Goal: Find specific page/section

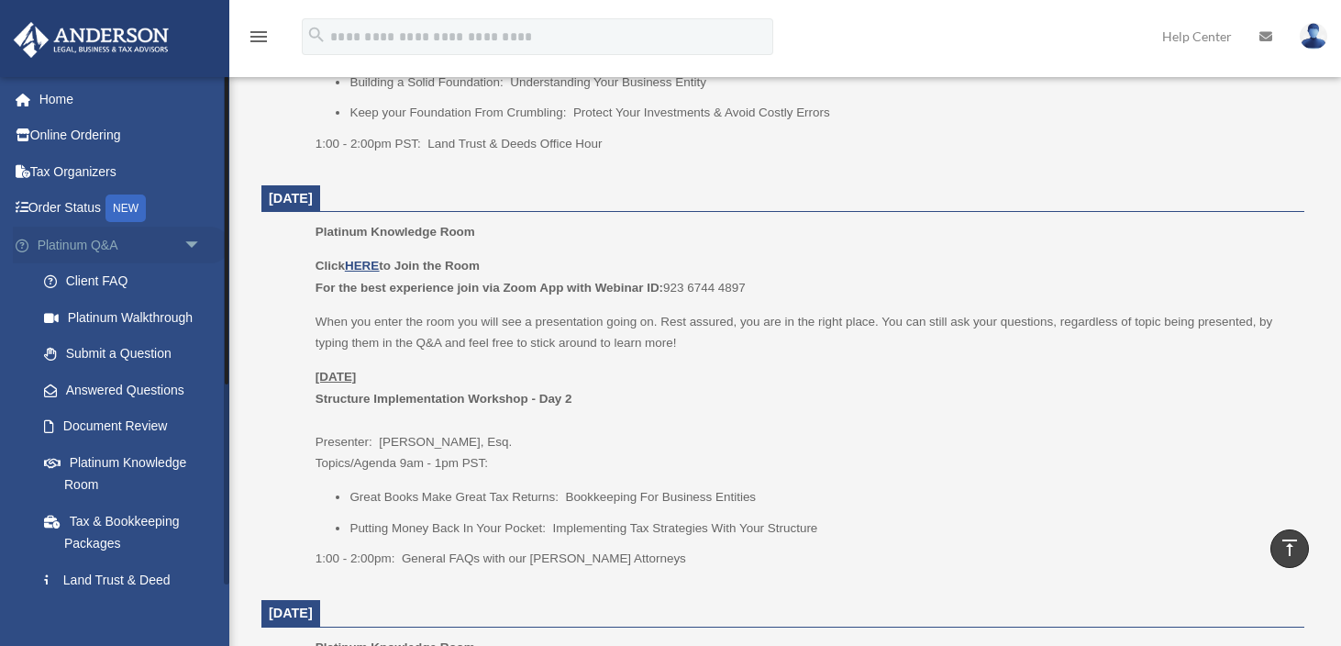
click at [195, 243] on span "arrow_drop_down" at bounding box center [201, 246] width 37 height 38
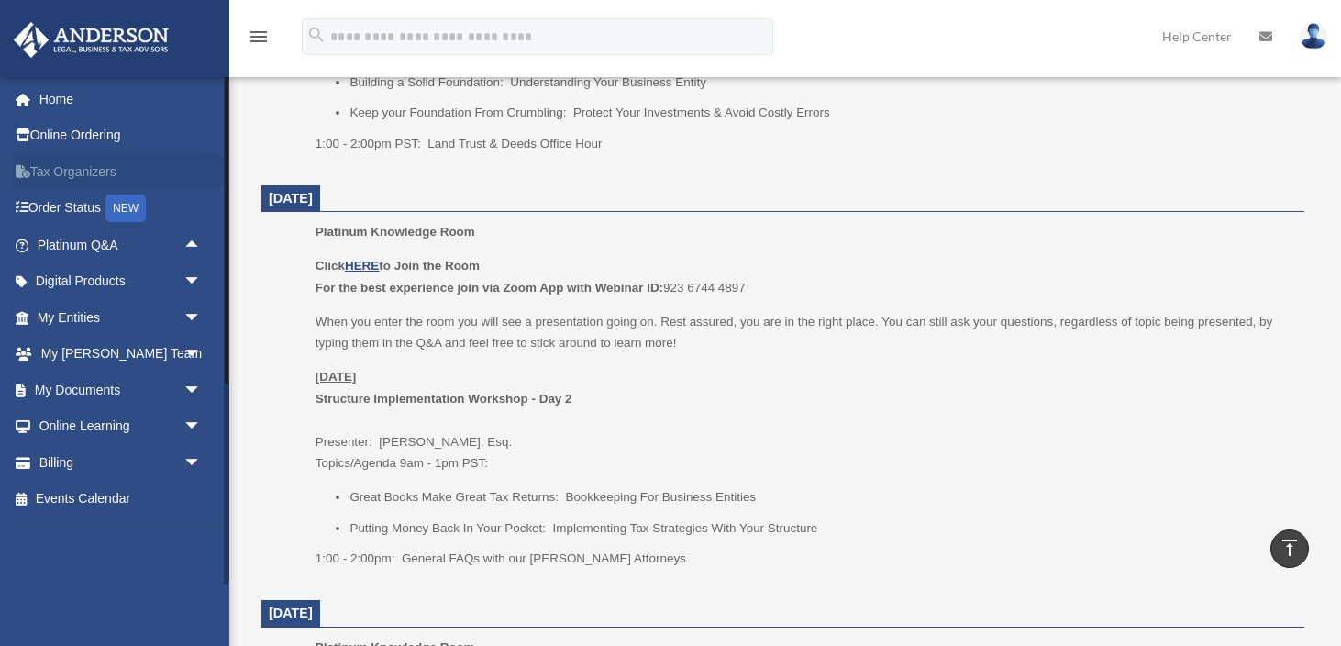
click at [117, 174] on link "Tax Organizers" at bounding box center [121, 171] width 216 height 37
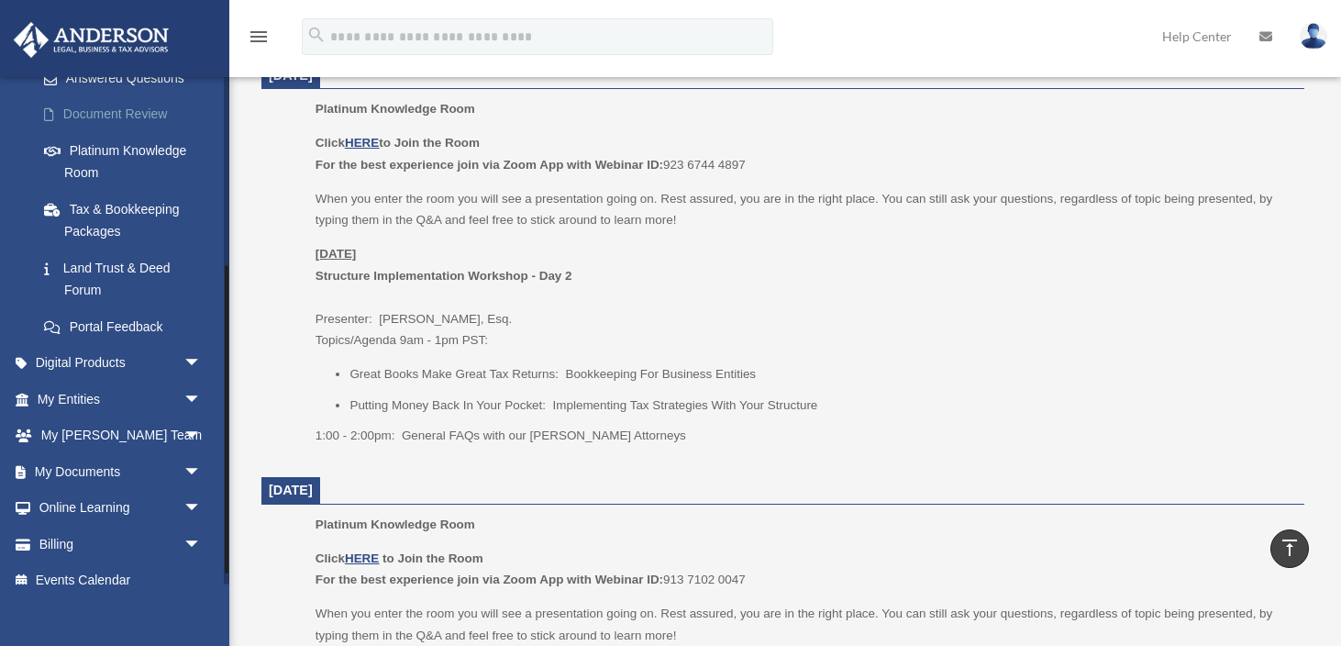
scroll to position [309, 0]
click at [194, 402] on span "arrow_drop_down" at bounding box center [201, 402] width 37 height 38
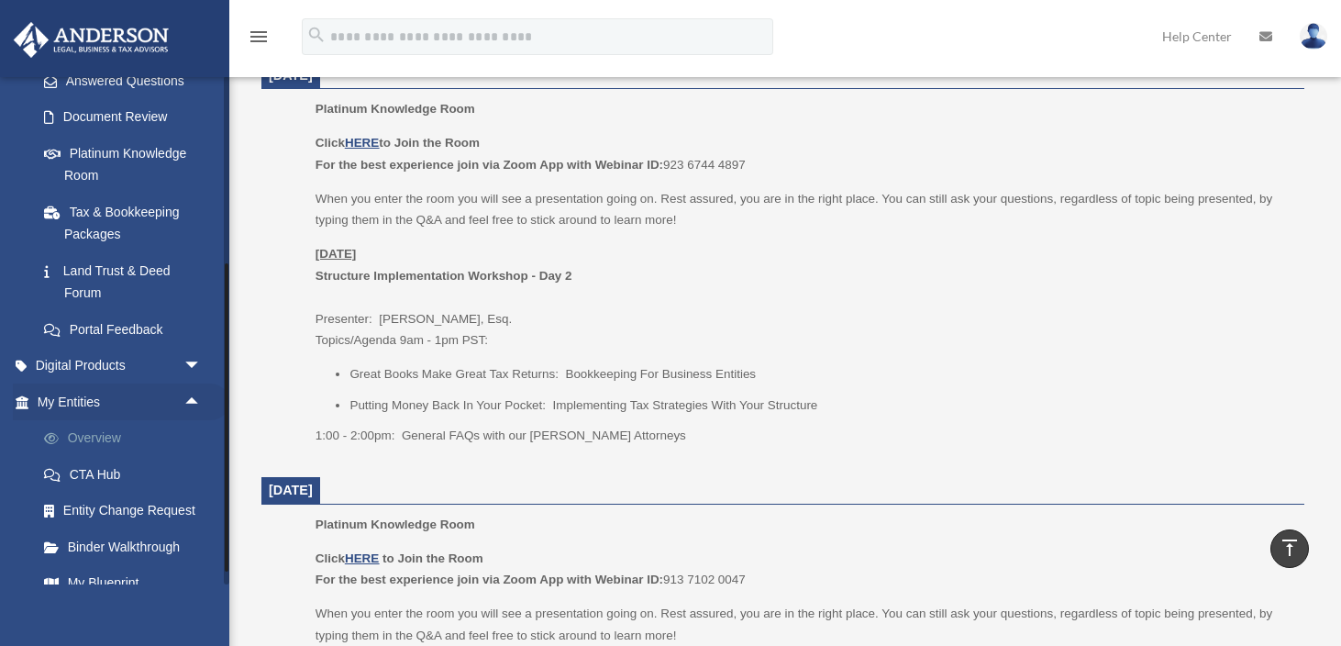
click at [123, 432] on link "Overview" at bounding box center [128, 438] width 204 height 37
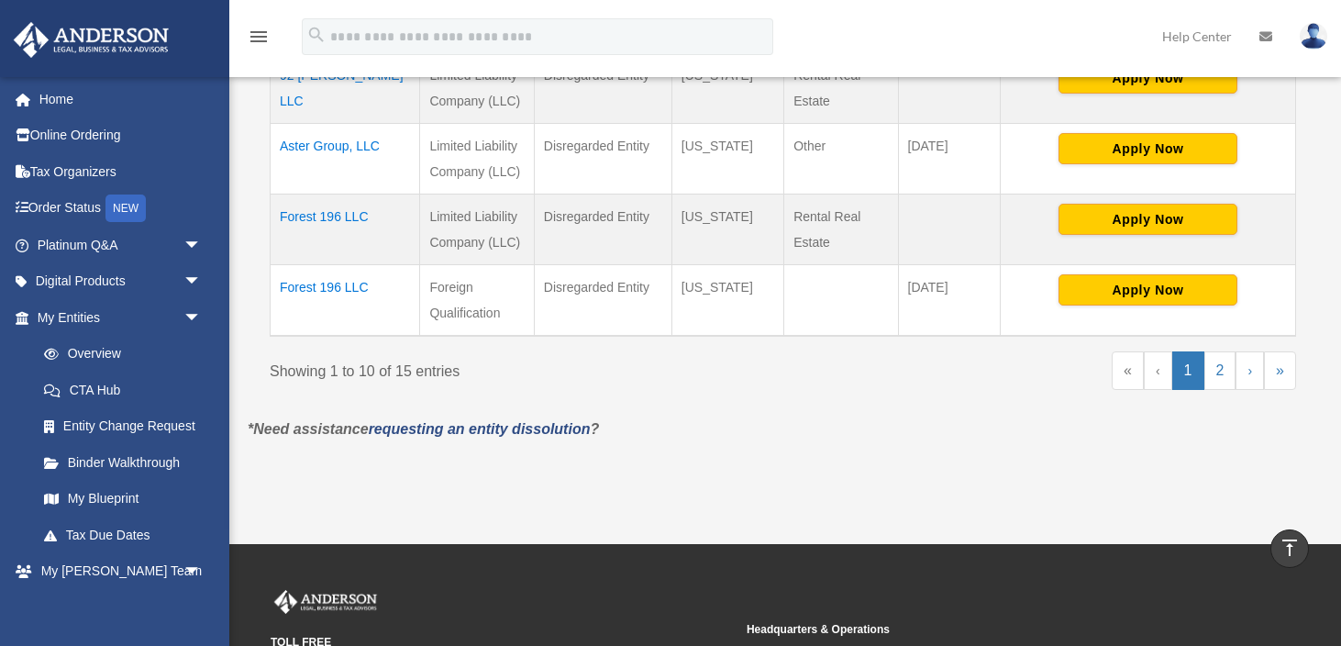
scroll to position [976, 0]
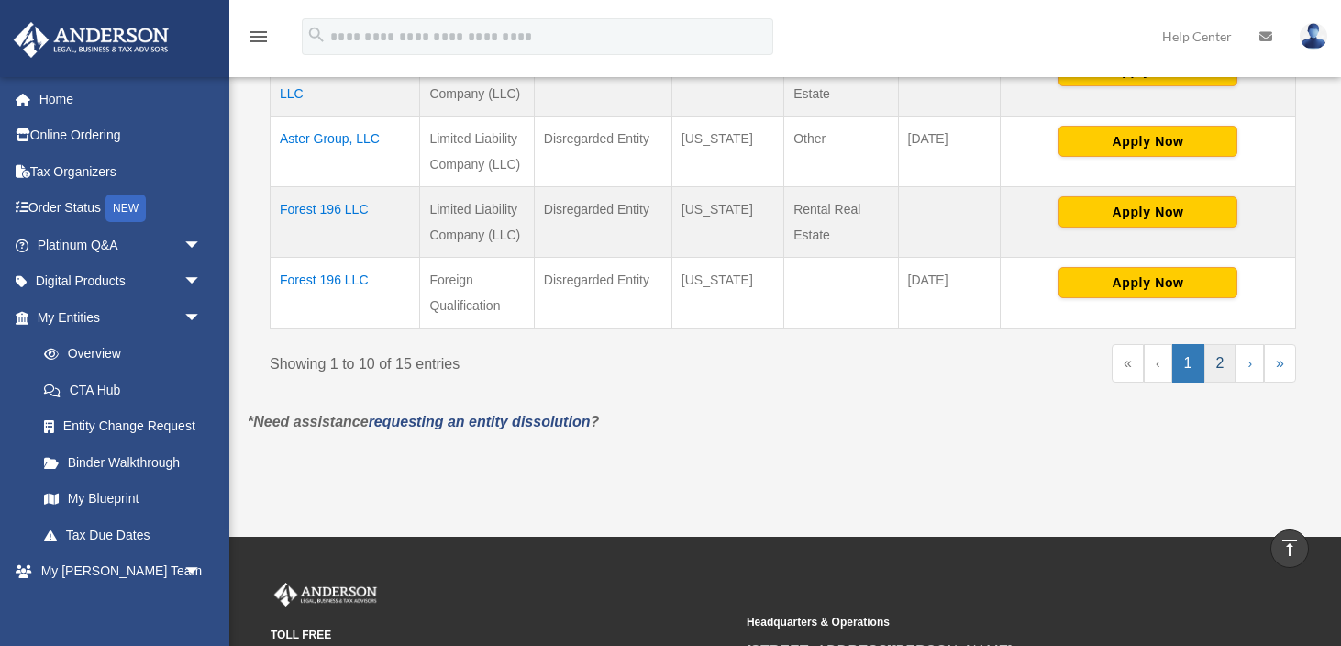
click at [1219, 344] on link "2" at bounding box center [1220, 363] width 32 height 39
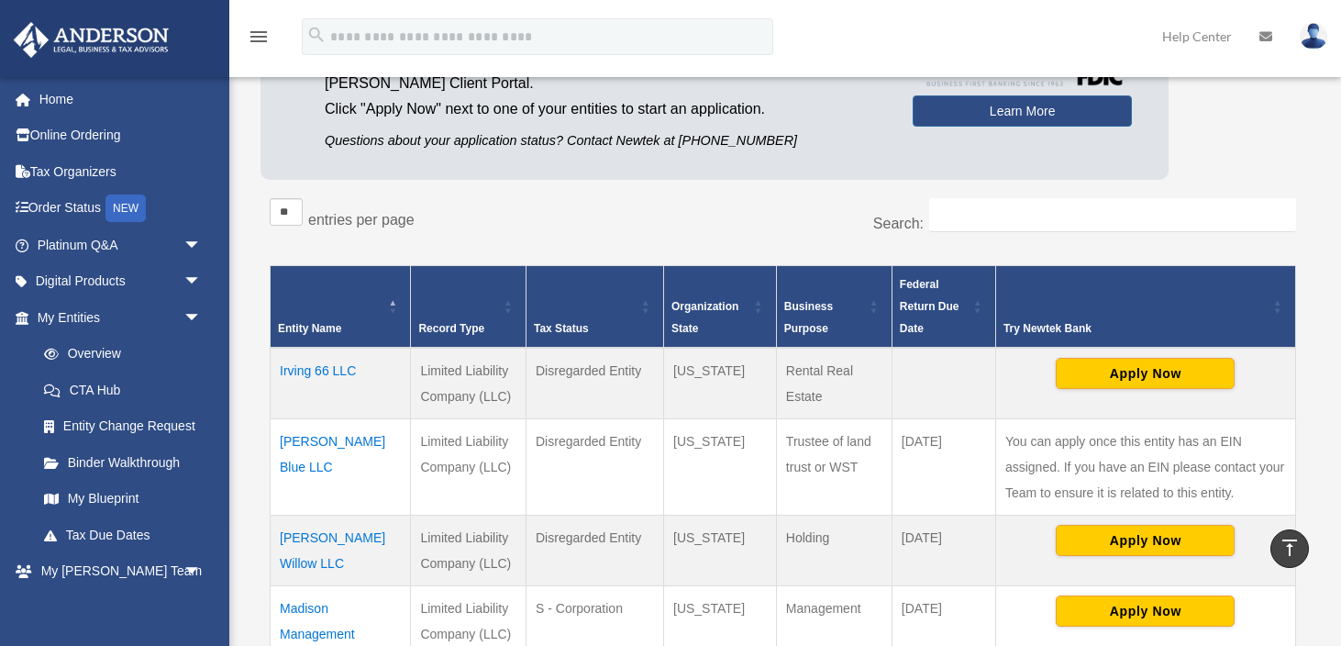
scroll to position [0, 0]
